Goal: Transaction & Acquisition: Purchase product/service

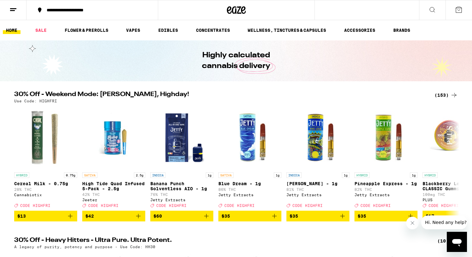
click at [443, 95] on div "(153)" at bounding box center [446, 95] width 23 height 8
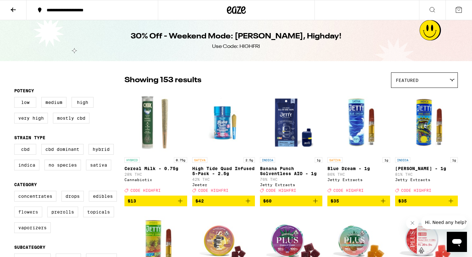
click at [26, 217] on label "Flowers" at bounding box center [28, 212] width 28 height 11
click at [16, 192] on input "Flowers" at bounding box center [15, 192] width 0 height 0
checkbox input "true"
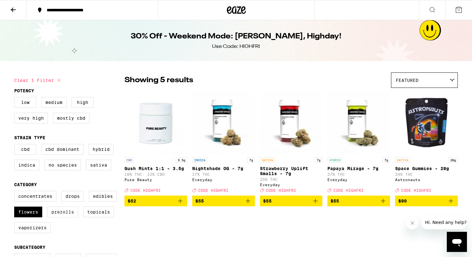
click at [61, 217] on label "Prerolls" at bounding box center [62, 212] width 31 height 11
click at [16, 192] on input "Prerolls" at bounding box center [15, 192] width 0 height 0
checkbox input "true"
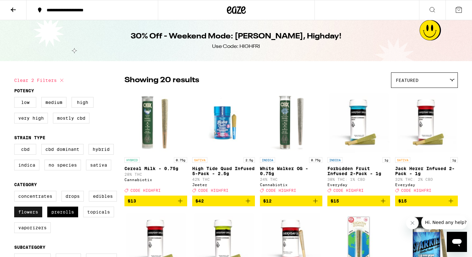
click at [32, 216] on label "Flowers" at bounding box center [28, 212] width 28 height 11
click at [16, 192] on input "Flowers" at bounding box center [15, 192] width 0 height 0
checkbox input "false"
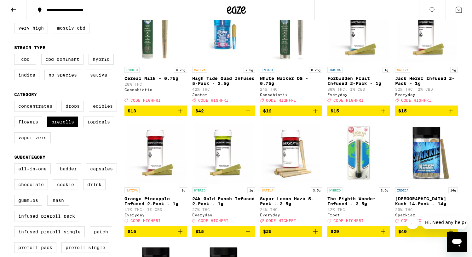
scroll to position [81, 0]
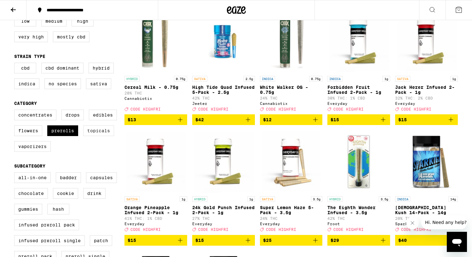
click at [93, 135] on label "Topicals" at bounding box center [98, 130] width 31 height 11
click at [16, 111] on input "Topicals" at bounding box center [15, 111] width 0 height 0
checkbox input "true"
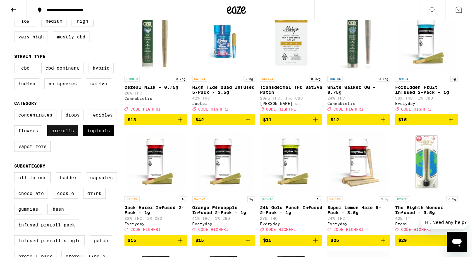
click at [66, 134] on label "Prerolls" at bounding box center [62, 130] width 31 height 11
click at [16, 111] on input "Prerolls" at bounding box center [15, 111] width 0 height 0
checkbox input "false"
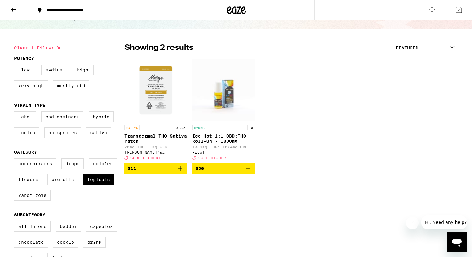
scroll to position [32, 0]
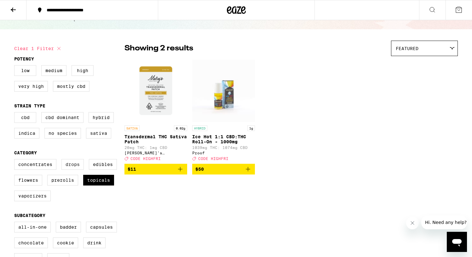
click at [76, 169] on label "Drops" at bounding box center [72, 164] width 22 height 11
click at [16, 160] on input "Drops" at bounding box center [15, 160] width 0 height 0
checkbox input "true"
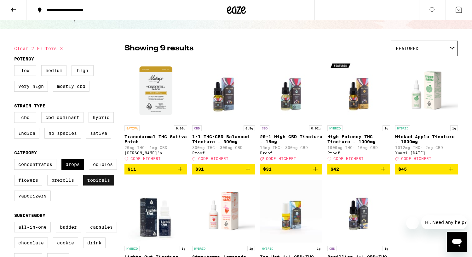
click at [101, 186] on label "Topicals" at bounding box center [98, 180] width 31 height 11
click at [16, 160] on input "Topicals" at bounding box center [15, 160] width 0 height 0
checkbox input "false"
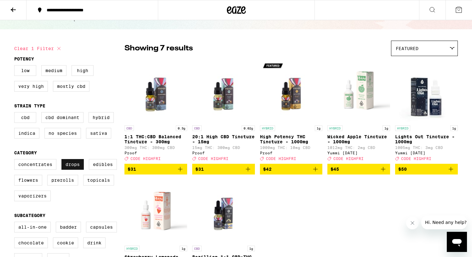
click at [76, 168] on label "Drops" at bounding box center [72, 164] width 22 height 11
click at [16, 160] on input "Drops" at bounding box center [15, 160] width 0 height 0
checkbox input "false"
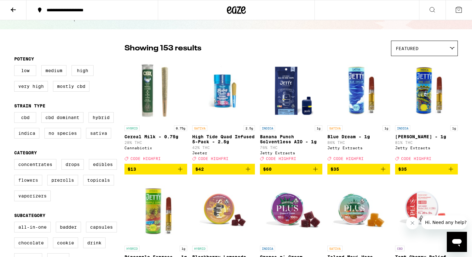
click at [30, 184] on label "Flowers" at bounding box center [28, 180] width 28 height 11
click at [16, 160] on input "Flowers" at bounding box center [15, 160] width 0 height 0
checkbox input "true"
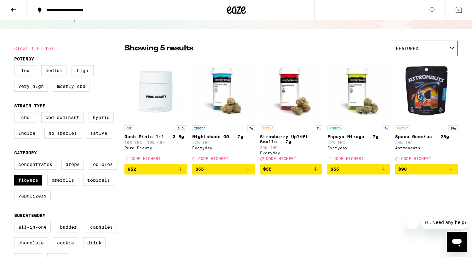
click at [212, 137] on p "Nightshade OG - 7g" at bounding box center [223, 136] width 63 height 5
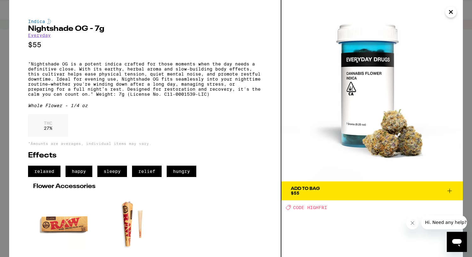
click at [453, 10] on icon "Close" at bounding box center [451, 11] width 8 height 9
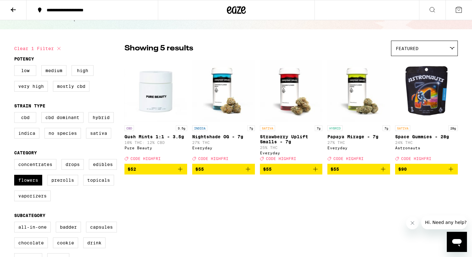
click at [350, 135] on p "Papaya Mirage - 7g" at bounding box center [358, 136] width 63 height 5
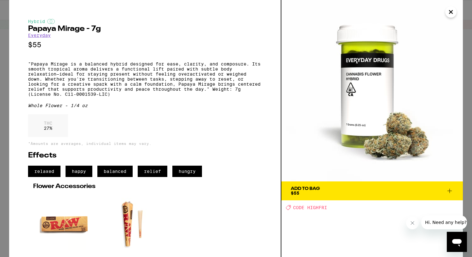
click at [449, 11] on icon "Close" at bounding box center [451, 11] width 8 height 9
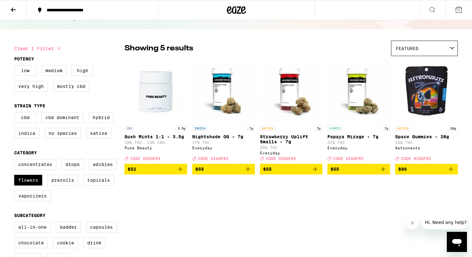
click at [233, 173] on span "$55" at bounding box center [223, 169] width 56 height 8
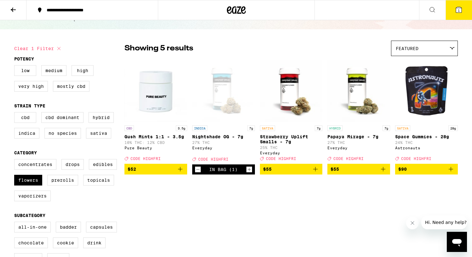
click at [285, 175] on button "$55" at bounding box center [291, 169] width 63 height 11
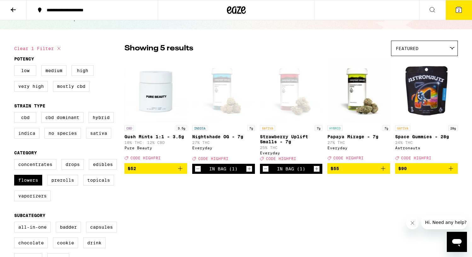
click at [364, 174] on button "$55" at bounding box center [358, 168] width 63 height 11
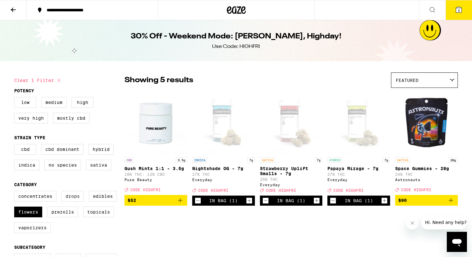
drag, startPoint x: 71, startPoint y: 201, endPoint x: 65, endPoint y: 204, distance: 6.5
click at [70, 201] on label "Drops" at bounding box center [72, 196] width 22 height 11
click at [16, 192] on input "Drops" at bounding box center [15, 192] width 0 height 0
checkbox input "true"
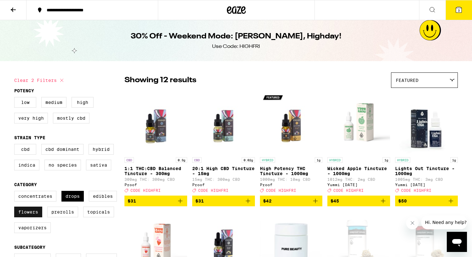
click at [37, 217] on label "Flowers" at bounding box center [28, 212] width 28 height 11
click at [16, 192] on input "Flowers" at bounding box center [15, 192] width 0 height 0
checkbox input "false"
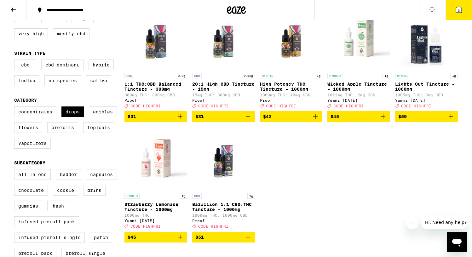
scroll to position [84, 0]
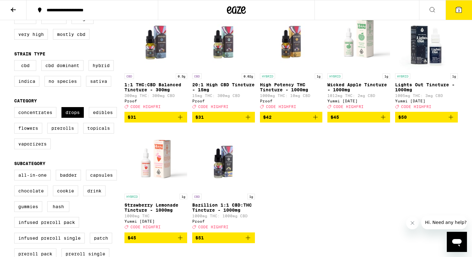
click at [304, 121] on span "$42" at bounding box center [291, 117] width 56 height 8
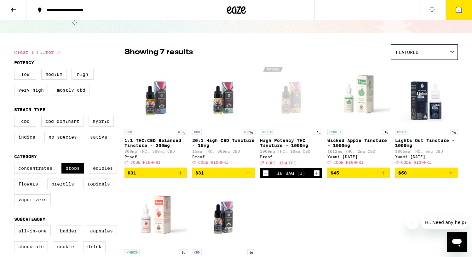
scroll to position [0, 0]
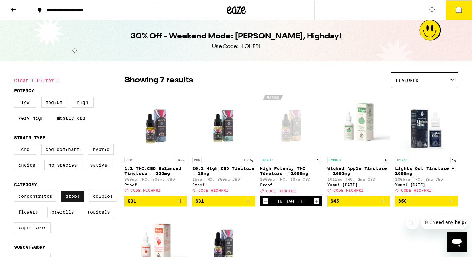
click at [74, 200] on label "Drops" at bounding box center [72, 196] width 22 height 11
click at [16, 192] on input "Drops" at bounding box center [15, 192] width 0 height 0
checkbox input "false"
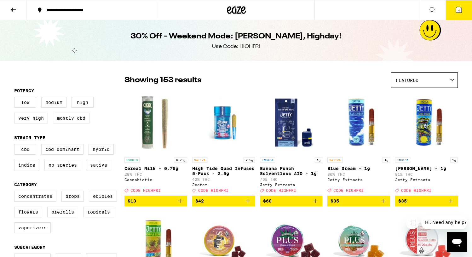
click at [239, 9] on icon at bounding box center [236, 10] width 9 height 8
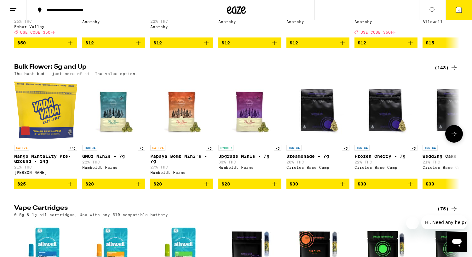
scroll to position [763, 0]
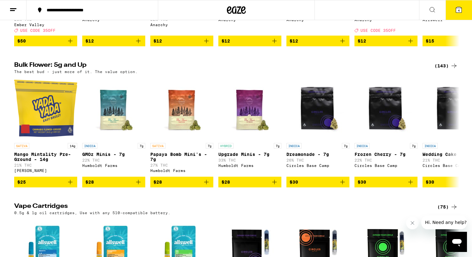
click at [443, 70] on div "(143)" at bounding box center [446, 66] width 23 height 8
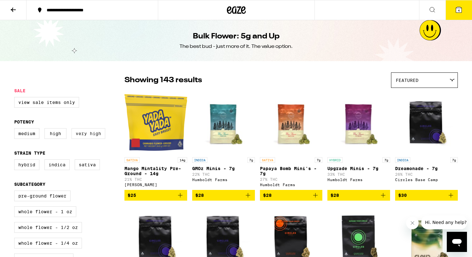
click at [79, 136] on label "Very High" at bounding box center [89, 133] width 34 height 11
click at [16, 130] on input "Very High" at bounding box center [15, 129] width 0 height 0
checkbox input "true"
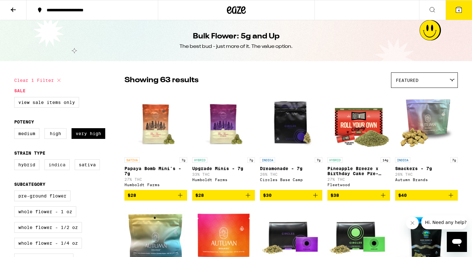
click at [54, 170] on label "Indica" at bounding box center [56, 164] width 25 height 11
click at [16, 161] on input "Indica" at bounding box center [15, 160] width 0 height 0
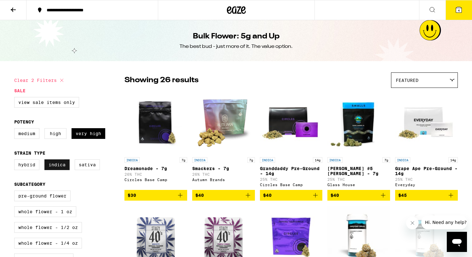
click at [55, 170] on label "Indica" at bounding box center [56, 164] width 25 height 11
click at [16, 161] on input "Indica" at bounding box center [15, 160] width 0 height 0
checkbox input "false"
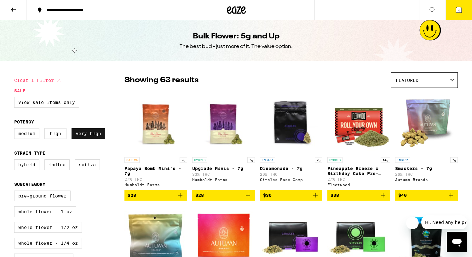
click at [84, 136] on label "Very High" at bounding box center [89, 133] width 34 height 11
click at [16, 130] on input "Very High" at bounding box center [15, 129] width 0 height 0
checkbox input "false"
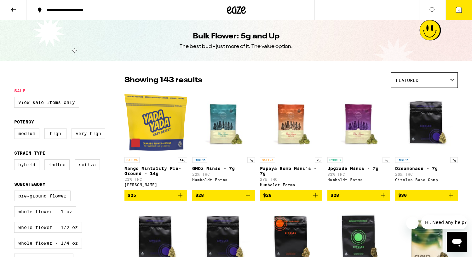
click at [11, 8] on icon at bounding box center [13, 10] width 8 height 8
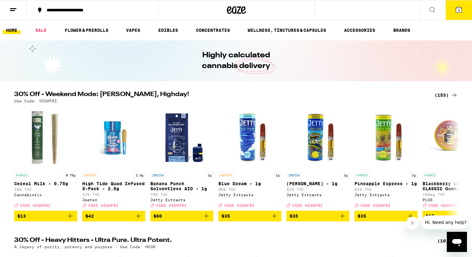
click at [447, 92] on div "(153)" at bounding box center [446, 95] width 23 height 8
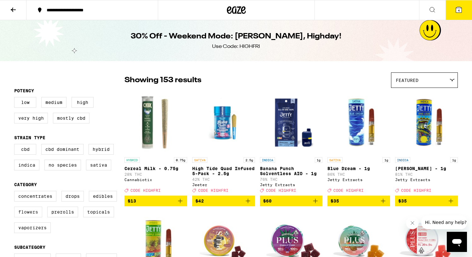
click at [30, 217] on label "Flowers" at bounding box center [28, 212] width 28 height 11
click at [16, 192] on input "Flowers" at bounding box center [15, 192] width 0 height 0
checkbox input "true"
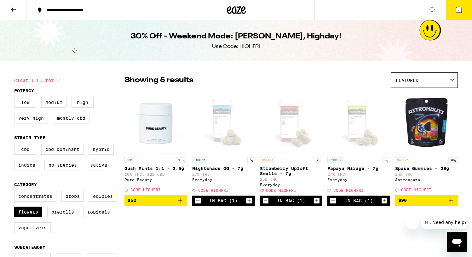
click at [211, 169] on p "Nightshade OG - 7g" at bounding box center [223, 168] width 63 height 5
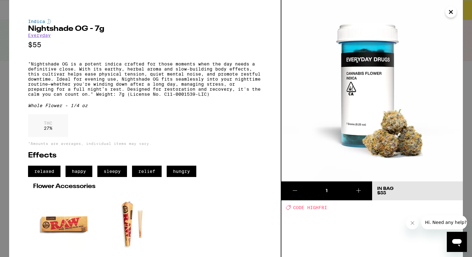
click at [450, 12] on icon "Close" at bounding box center [451, 11] width 8 height 9
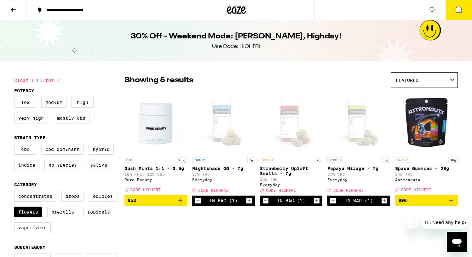
click at [353, 170] on p "Papaya Mirage - 7g" at bounding box center [358, 168] width 63 height 5
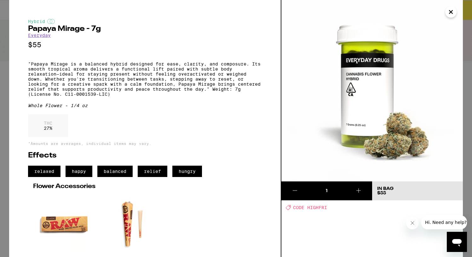
click at [450, 15] on icon "Close" at bounding box center [451, 11] width 8 height 9
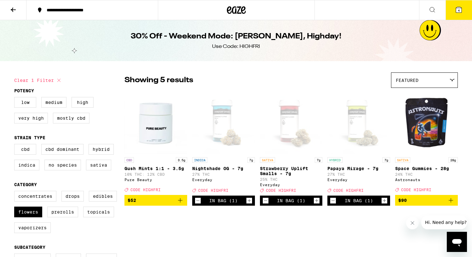
click at [383, 205] on icon "Increment" at bounding box center [385, 201] width 6 height 8
click at [458, 9] on span "5" at bounding box center [459, 11] width 2 height 4
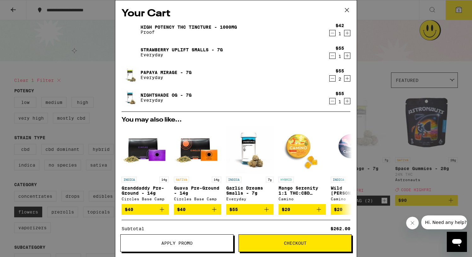
click at [181, 243] on span "Apply Promo" at bounding box center [176, 243] width 31 height 4
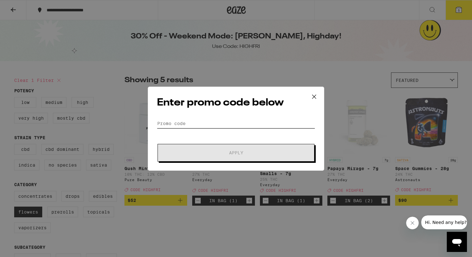
click at [212, 122] on input "Promo Code" at bounding box center [236, 123] width 158 height 9
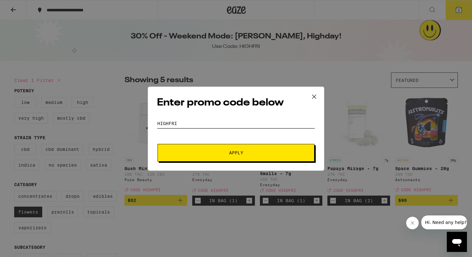
type input "HIGHFRI"
click at [251, 157] on button "Apply" at bounding box center [236, 153] width 157 height 18
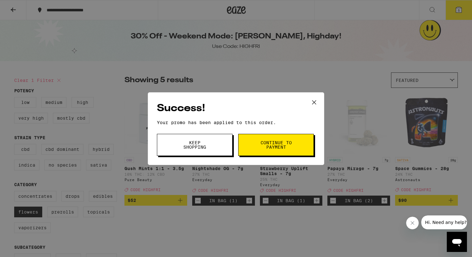
click at [197, 142] on span "Keep Shopping" at bounding box center [195, 145] width 32 height 9
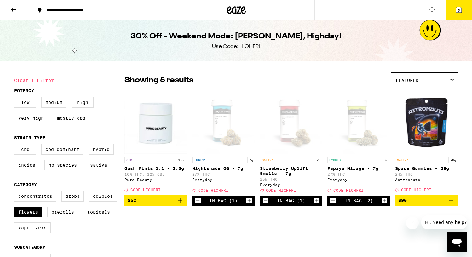
click at [462, 9] on icon at bounding box center [459, 10] width 8 height 8
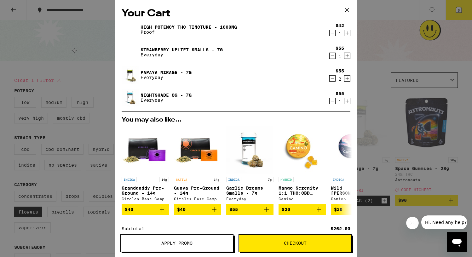
click at [348, 10] on icon at bounding box center [346, 9] width 9 height 9
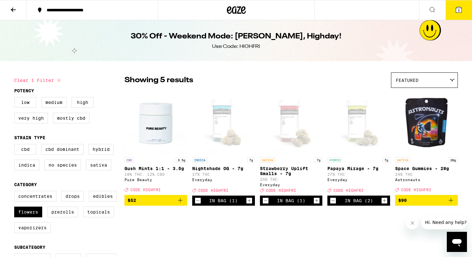
click at [461, 7] on icon at bounding box center [459, 10] width 8 height 8
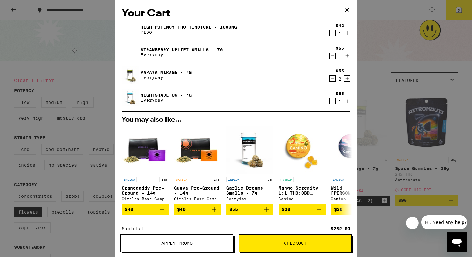
click at [332, 34] on icon "Decrement" at bounding box center [333, 33] width 6 height 8
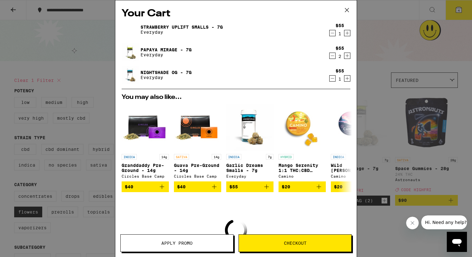
click at [333, 33] on icon "Decrement" at bounding box center [333, 33] width 6 height 8
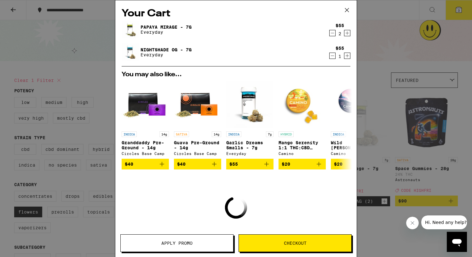
click at [333, 33] on icon "Decrement" at bounding box center [332, 33] width 3 height 0
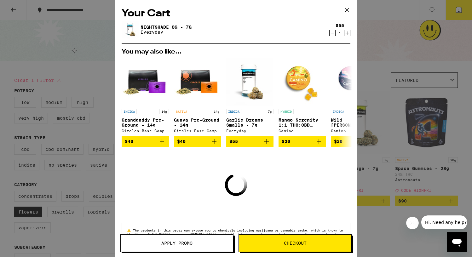
click at [333, 33] on icon "Decrement" at bounding box center [332, 33] width 3 height 0
